Goal: Information Seeking & Learning: Find specific fact

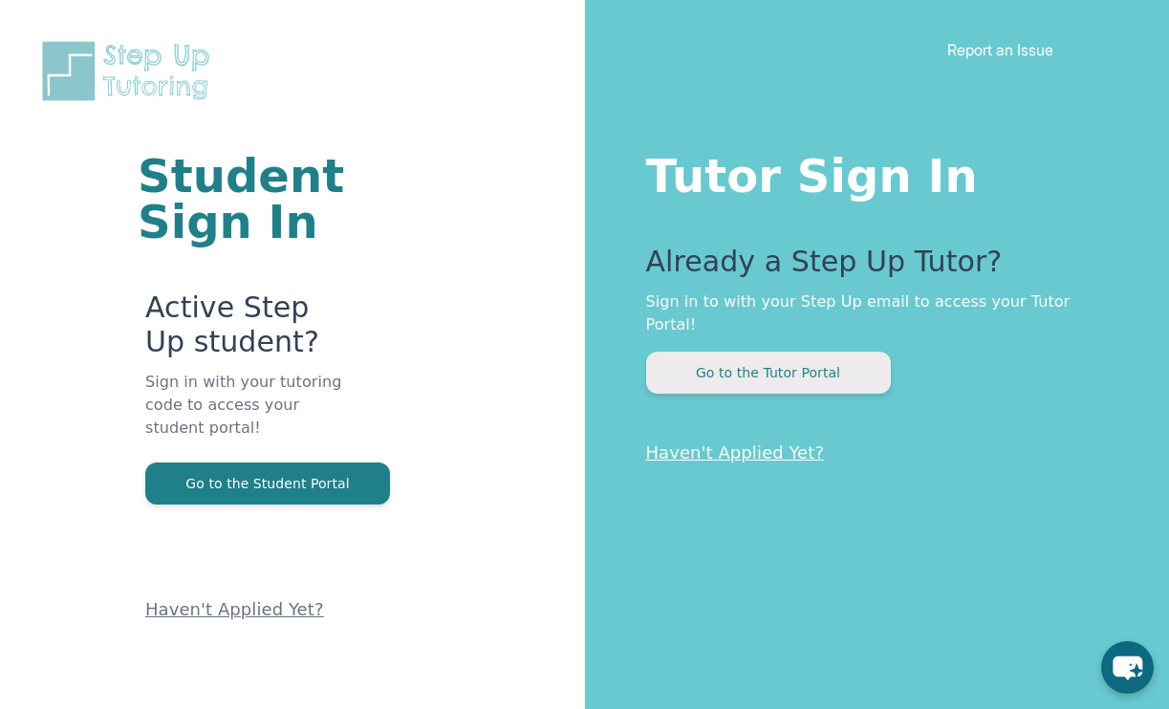
click at [697, 357] on button "Go to the Tutor Portal" at bounding box center [768, 373] width 245 height 42
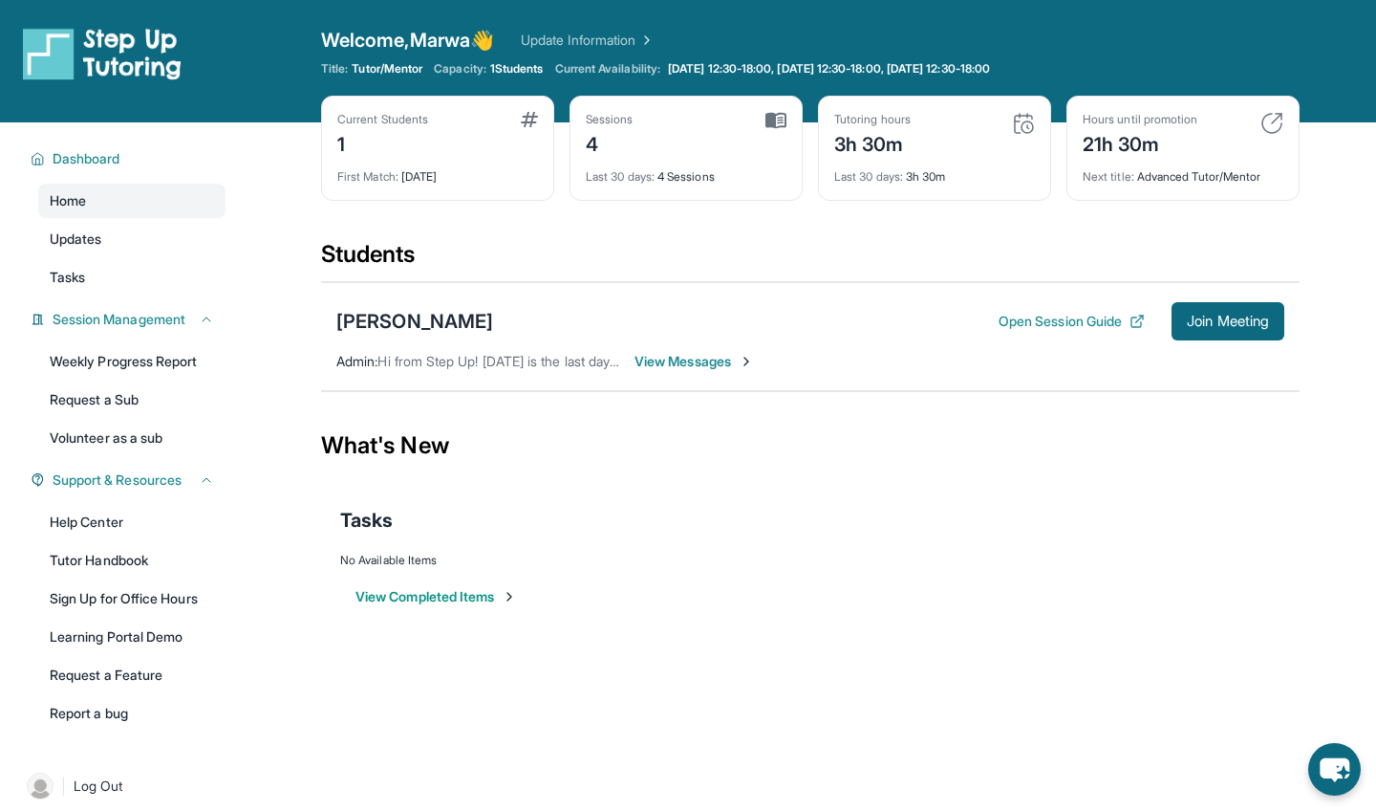
click at [694, 358] on span "View Messages" at bounding box center [694, 361] width 119 height 19
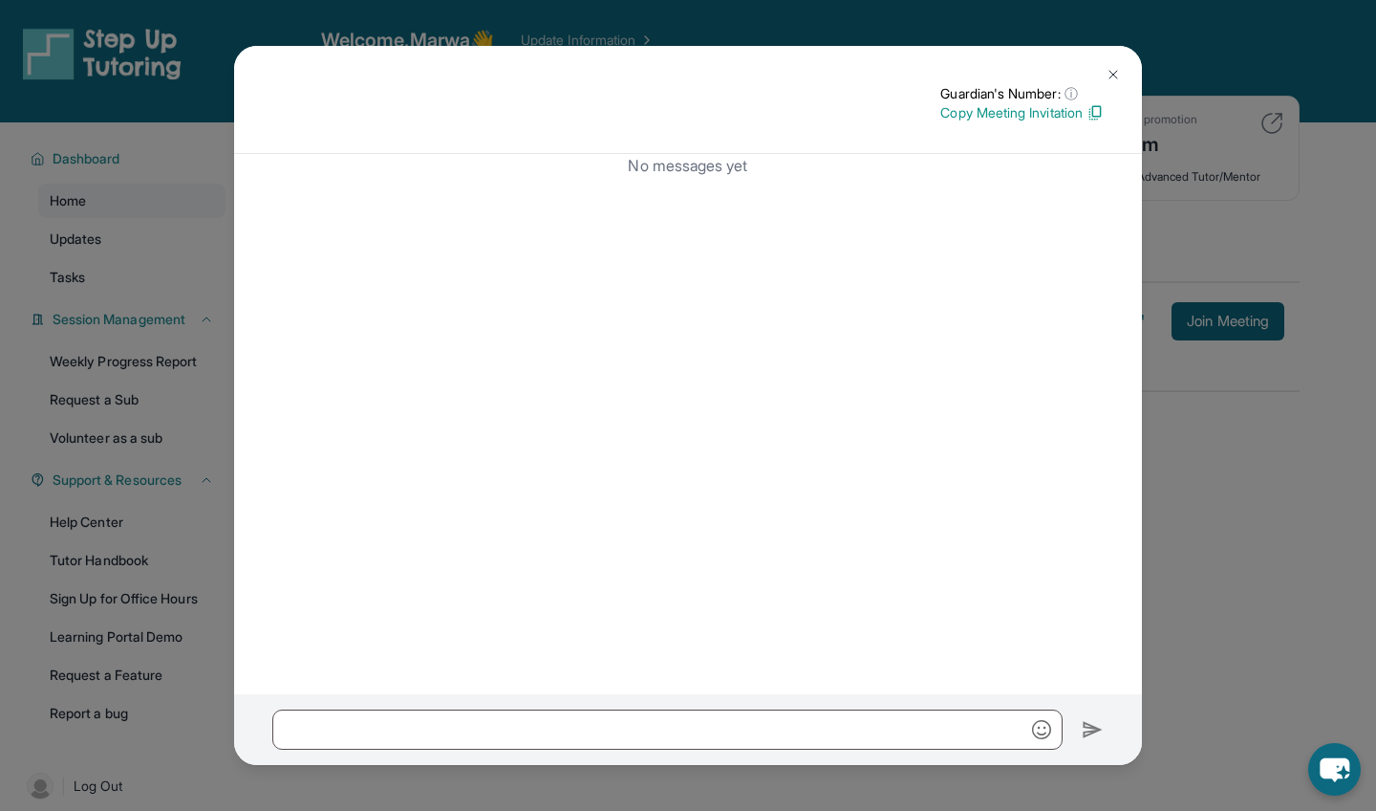
click at [1113, 72] on img at bounding box center [1113, 74] width 15 height 15
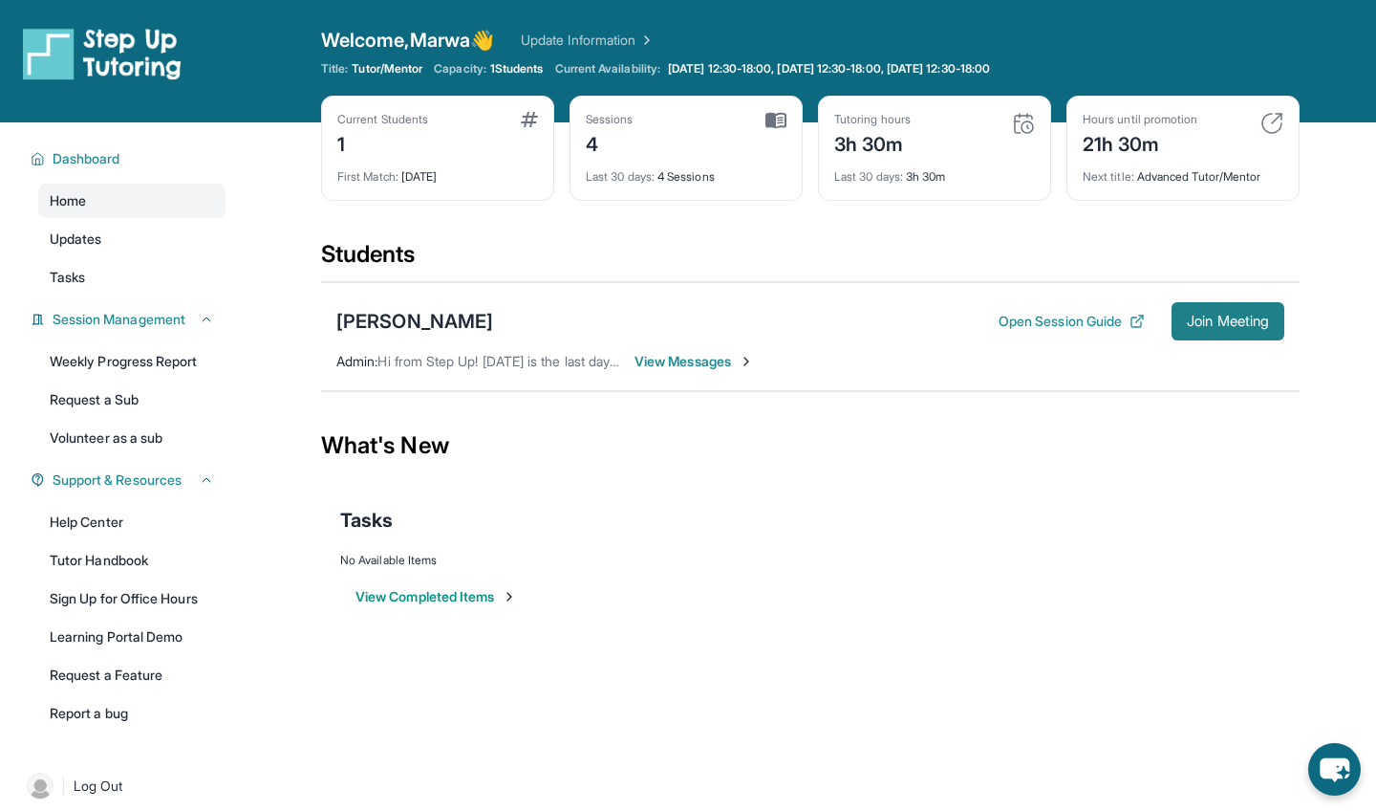
click at [1168, 315] on span "Join Meeting" at bounding box center [1228, 320] width 82 height 11
click at [1168, 327] on span "Join Meeting" at bounding box center [1228, 320] width 82 height 11
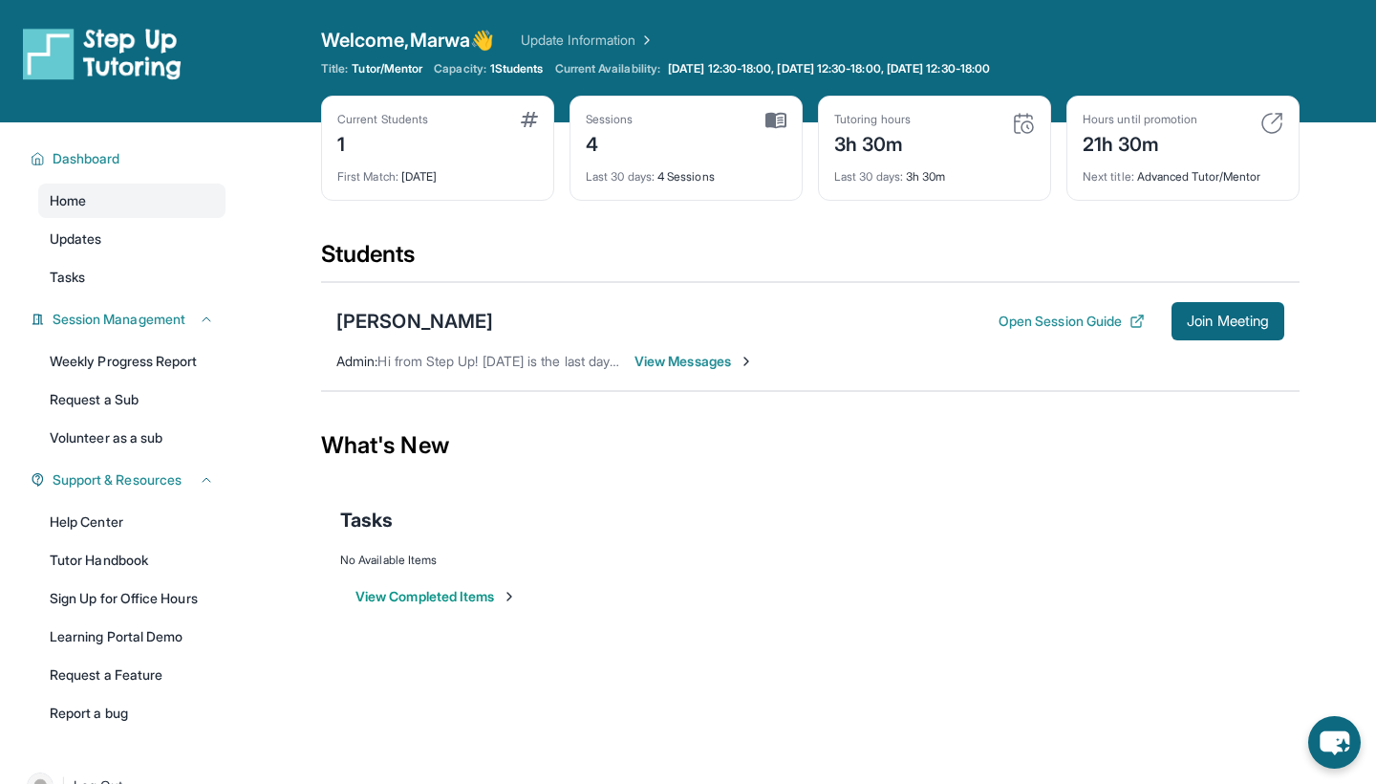
click at [680, 365] on span "View Messages" at bounding box center [694, 361] width 119 height 19
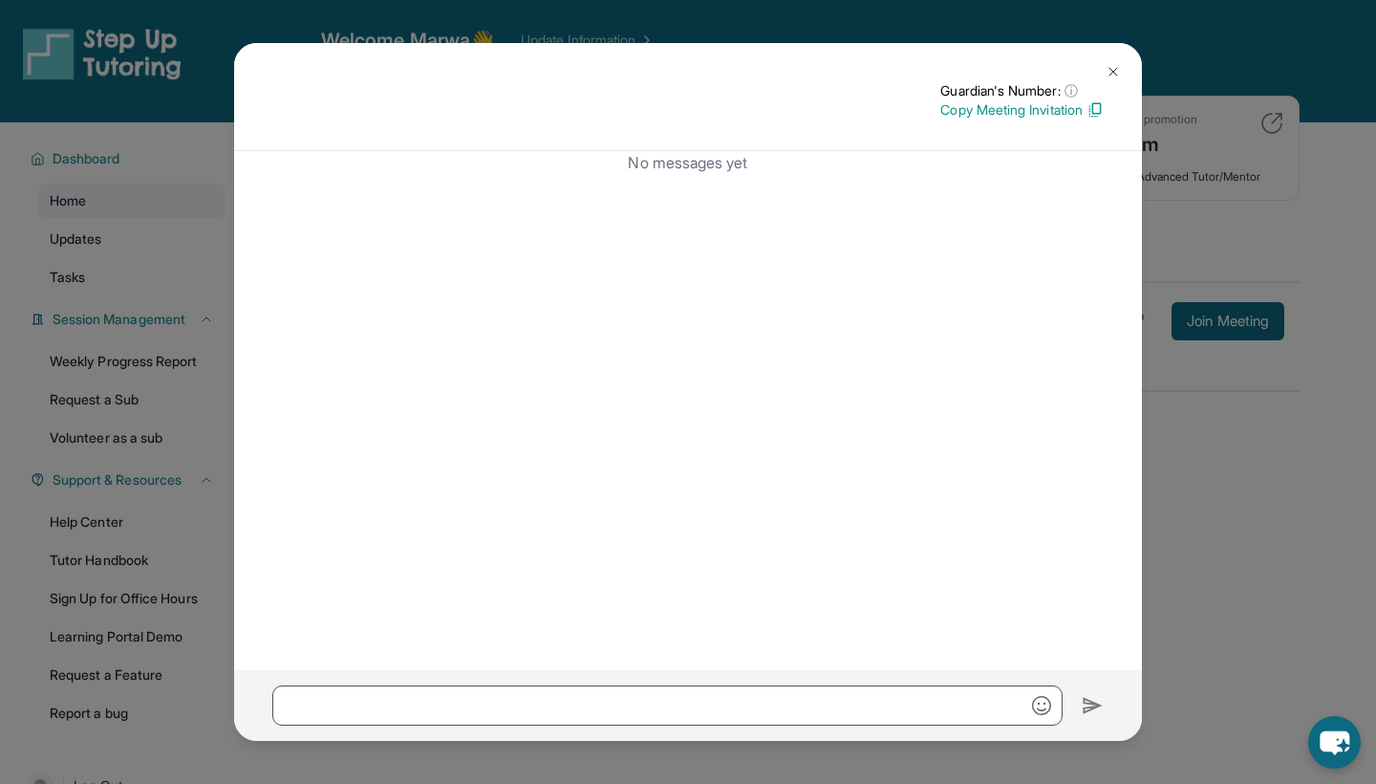
click at [1168, 393] on div "Guardian's Number: ⓘ This isn't the guardian's real number — it's a private for…" at bounding box center [688, 392] width 1376 height 784
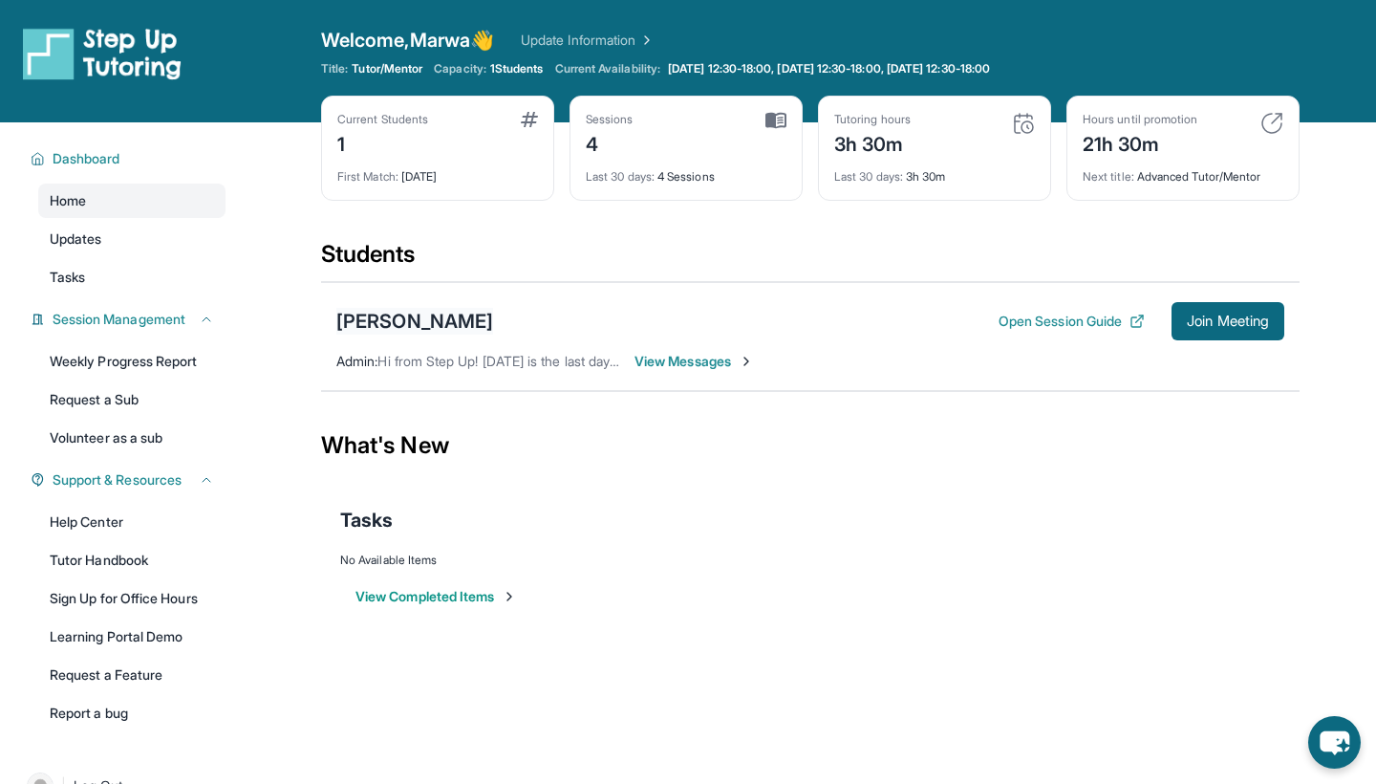
click at [460, 308] on div "Emily Canuto Cruz" at bounding box center [414, 321] width 157 height 27
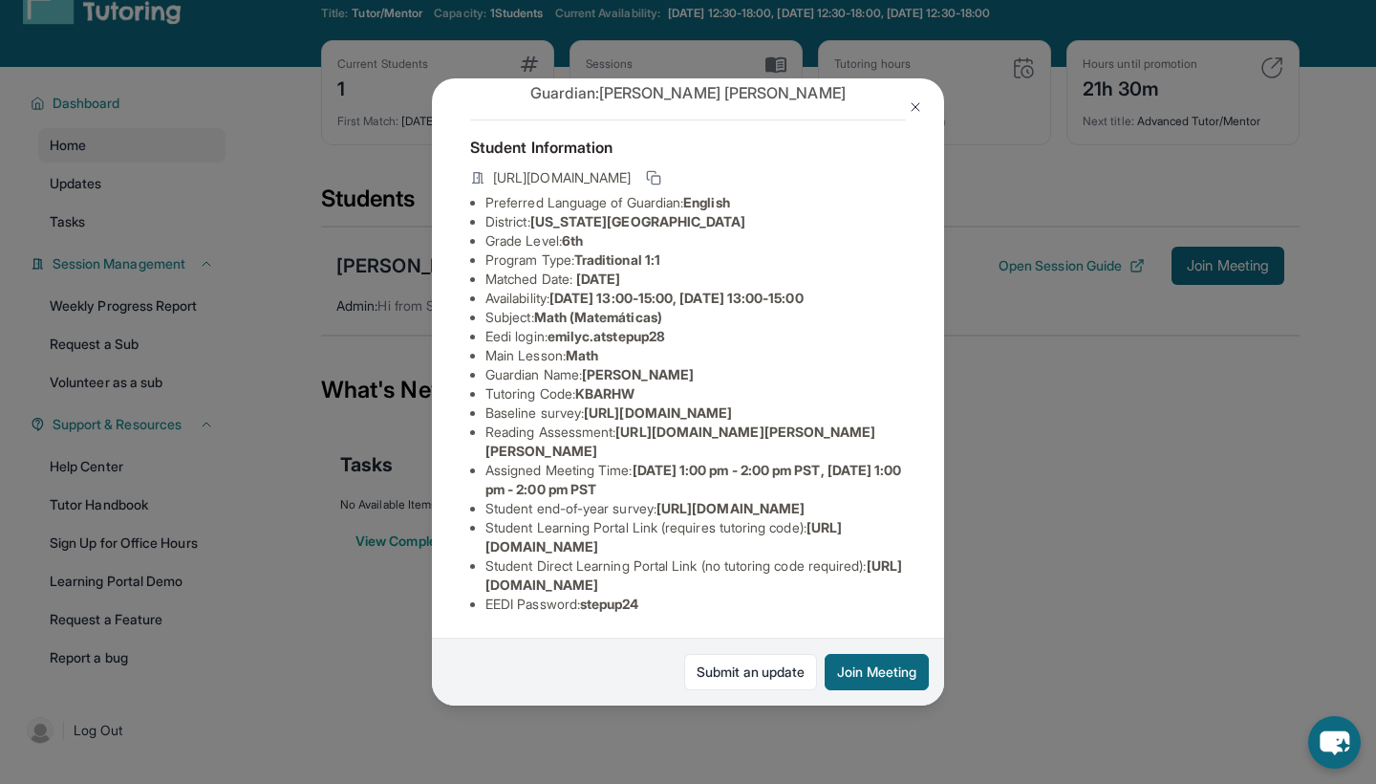
scroll to position [57, 0]
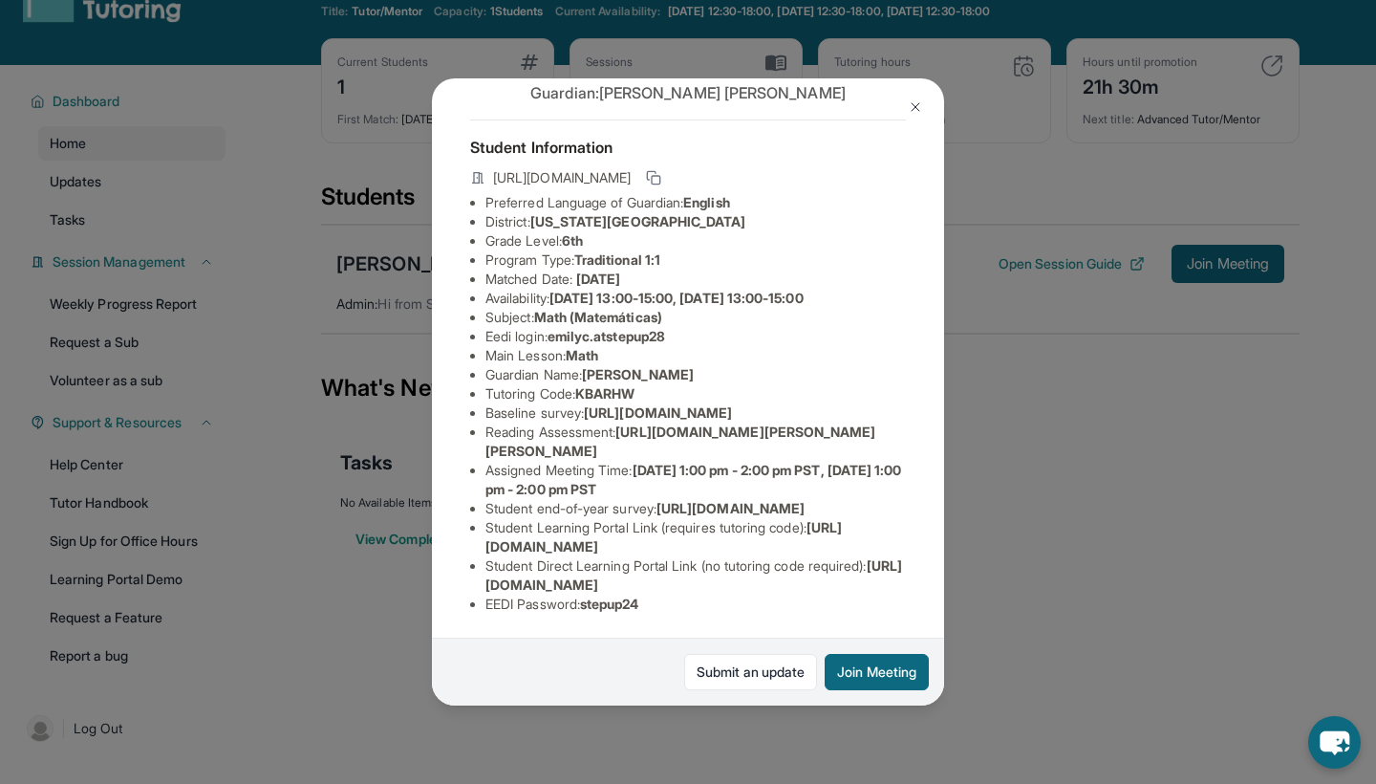
drag, startPoint x: 478, startPoint y: 272, endPoint x: 897, endPoint y: 293, distance: 419.2
click at [897, 293] on ul "Preferred Language of Guardian: English District: New York City Public Schools …" at bounding box center [688, 403] width 436 height 421
click at [732, 404] on span "https://airtable.com/apprlfn8WjpjBUn2G/shrK0QR6AaNyG5psY?prefill_Type%20of%20Fo…" at bounding box center [658, 412] width 148 height 16
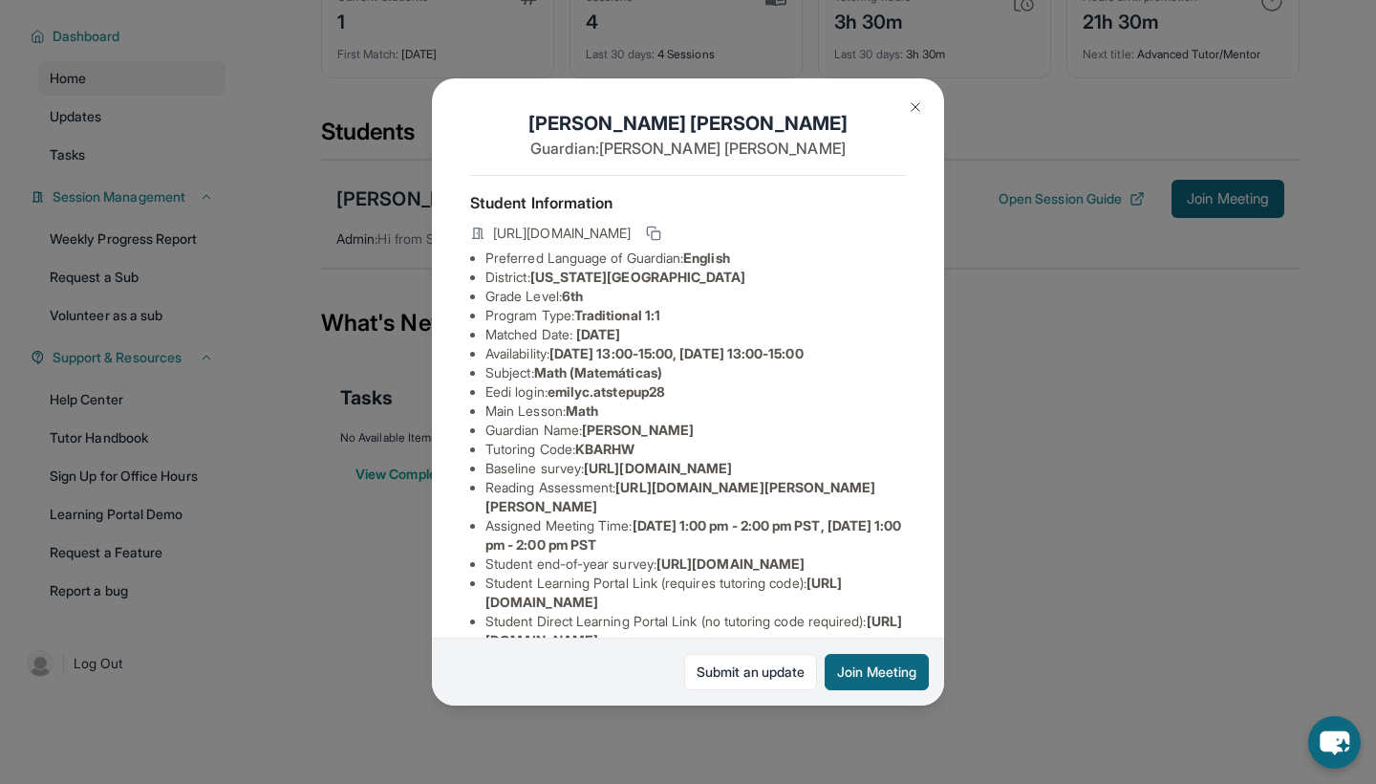
scroll to position [0, 3]
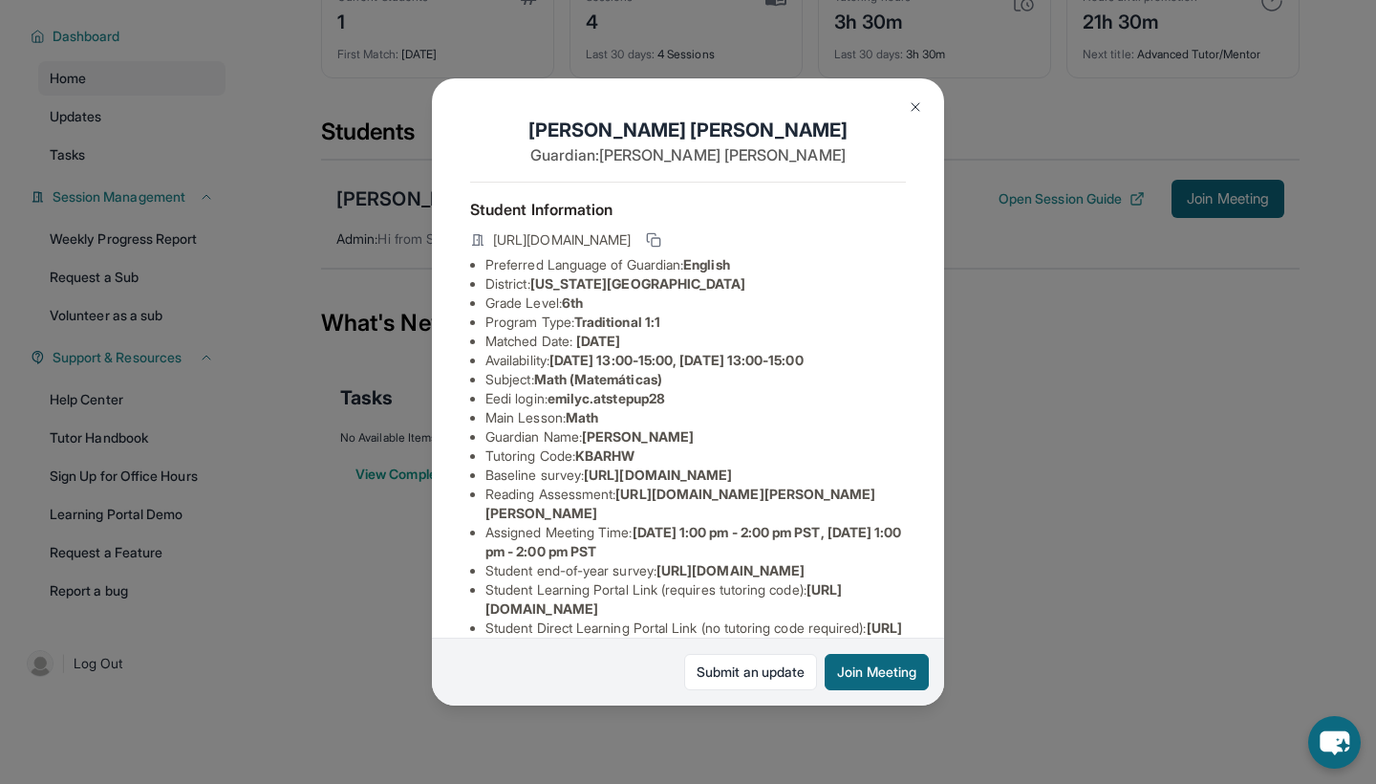
drag, startPoint x: 678, startPoint y: 391, endPoint x: 554, endPoint y: 401, distance: 123.7
click at [554, 401] on li "Eedi login : emilyc.atstepup28" at bounding box center [696, 398] width 421 height 19
copy li "emilyc.atstepup28"
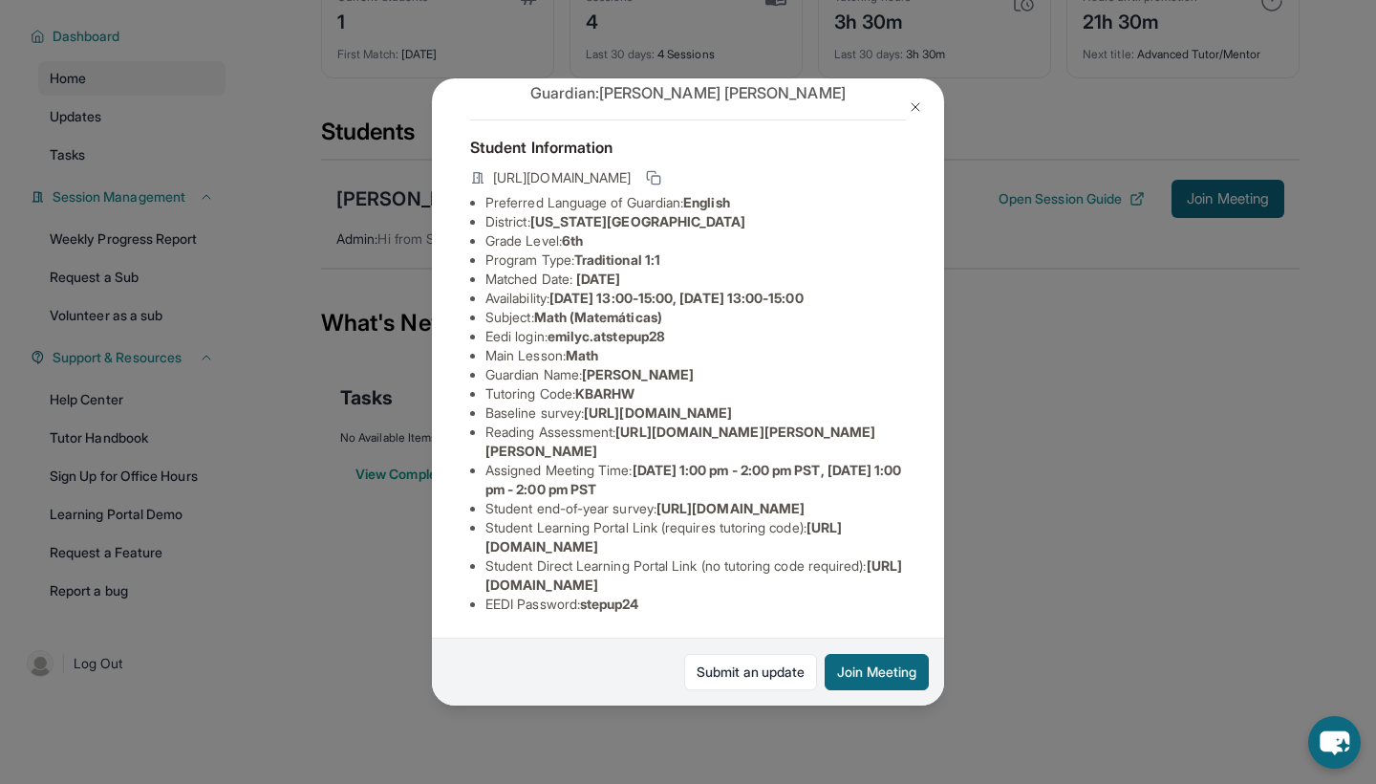
scroll to position [215, 3]
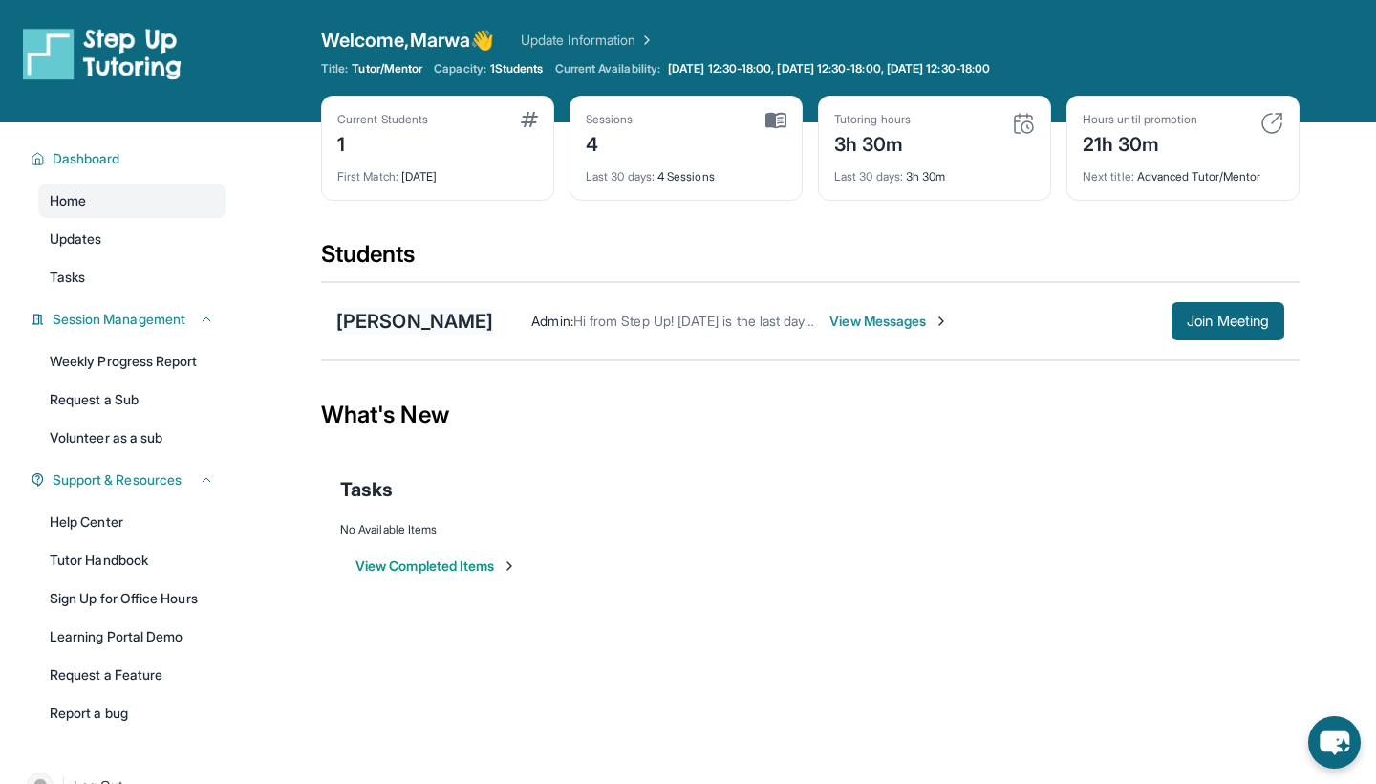
click at [406, 312] on div "[PERSON_NAME]" at bounding box center [414, 321] width 157 height 27
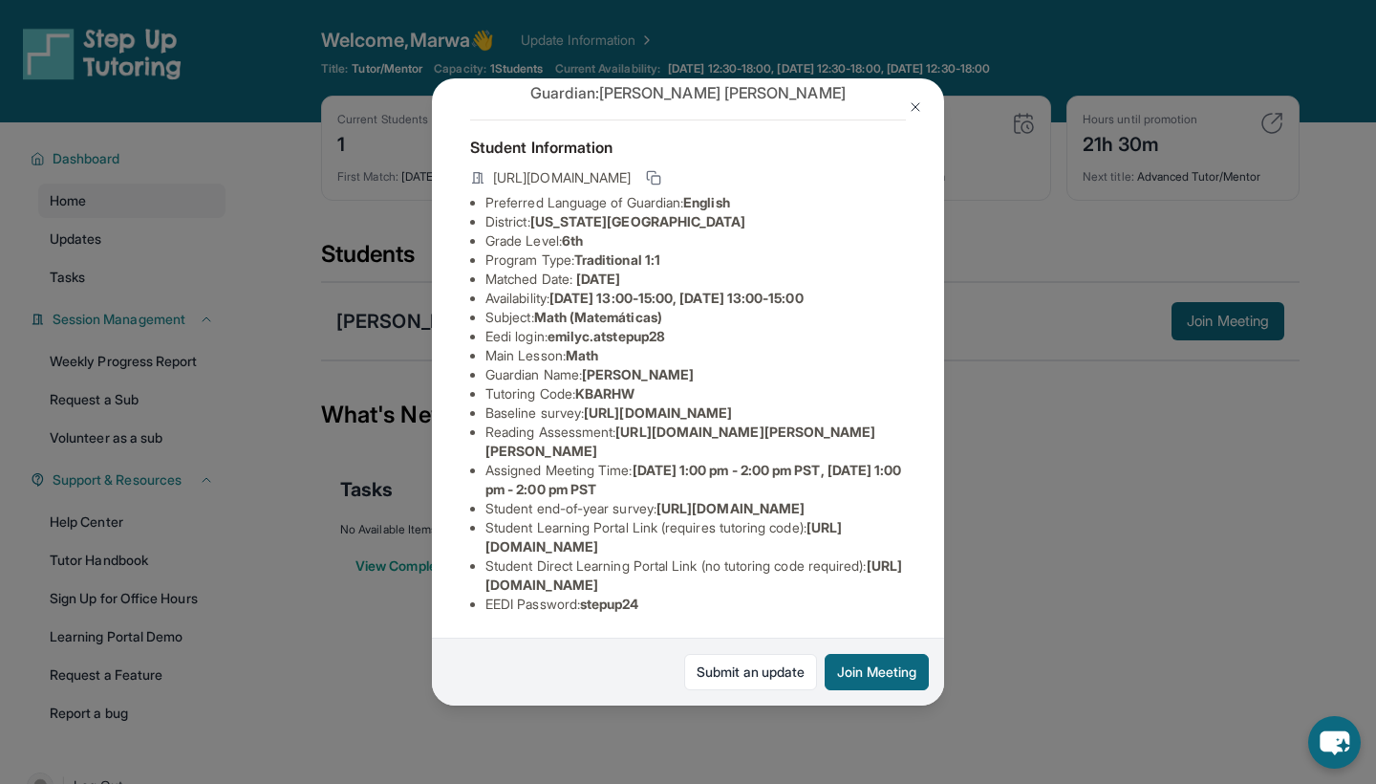
scroll to position [206, 0]
drag, startPoint x: 689, startPoint y: 189, endPoint x: 557, endPoint y: 191, distance: 131.9
click at [557, 327] on li "Eedi login : emilyc.atstepup28" at bounding box center [696, 336] width 421 height 19
copy li "emilyc.atstepup28"
